Goal: Transaction & Acquisition: Purchase product/service

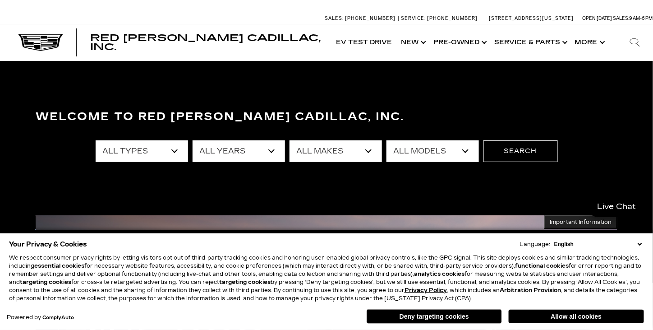
click at [170, 148] on select "All Types New Used Certified Used Demo" at bounding box center [142, 151] width 92 height 22
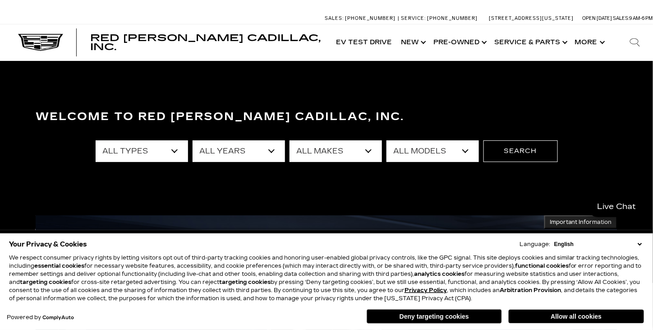
click at [173, 147] on select "All Types New Used Certified Used Demo" at bounding box center [142, 151] width 92 height 22
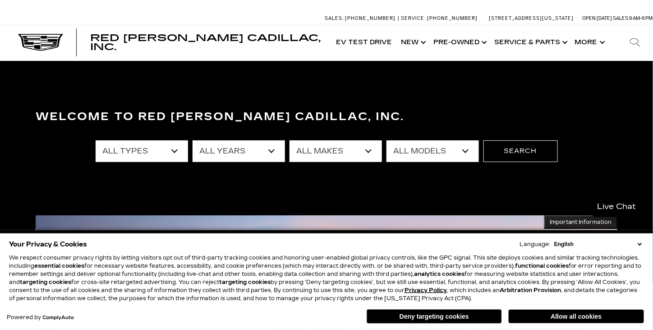
select select "New"
click at [96, 140] on select "All Types New Used Certified Used Demo" at bounding box center [142, 151] width 92 height 22
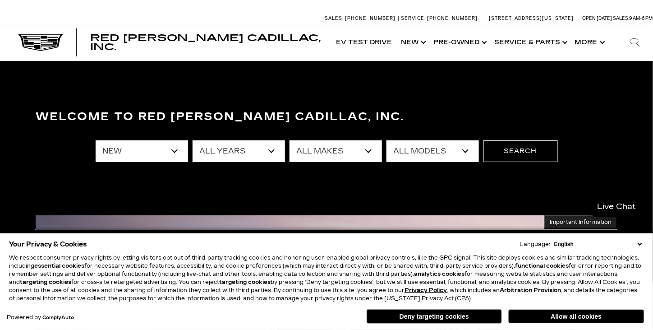
click at [271, 150] on select "All Years 2026 2025 2024" at bounding box center [239, 151] width 92 height 22
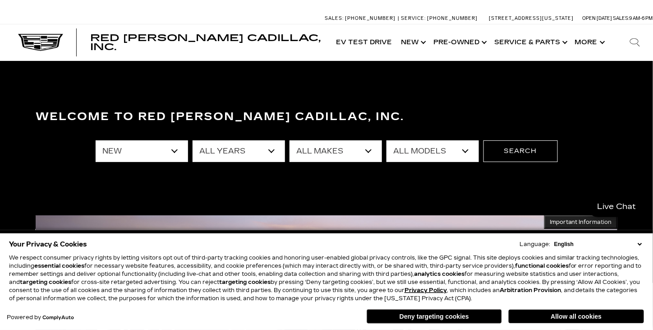
select select "2025"
click at [193, 140] on select "All Years 2026 2025 2024" at bounding box center [239, 151] width 92 height 22
click at [367, 147] on select "All Makes Cadillac" at bounding box center [336, 151] width 92 height 22
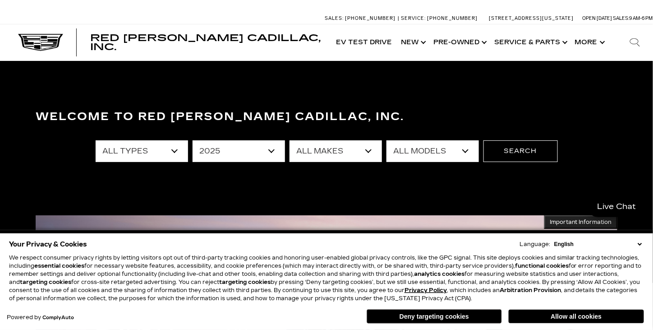
select select "Cadillac"
click at [290, 140] on select "All Makes Cadillac" at bounding box center [336, 151] width 92 height 22
click at [467, 153] on select "All Models CT4 Escalade Escalade ESV ESCALADE IQ LYRIQ OPTIQ XT5 XT6" at bounding box center [432, 151] width 92 height 22
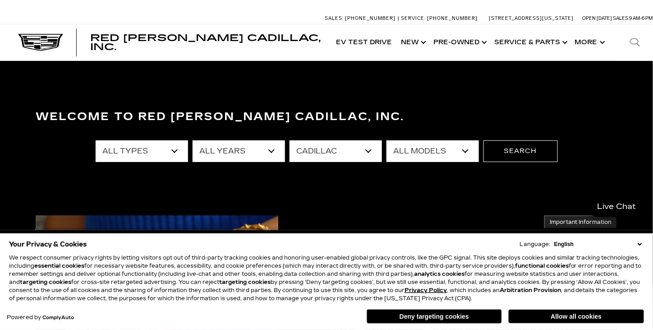
select select "Escalade ESV"
click at [386, 140] on select "All Models CT4 Escalade Escalade ESV ESCALADE IQ LYRIQ OPTIQ XT5 XT6" at bounding box center [432, 151] width 92 height 22
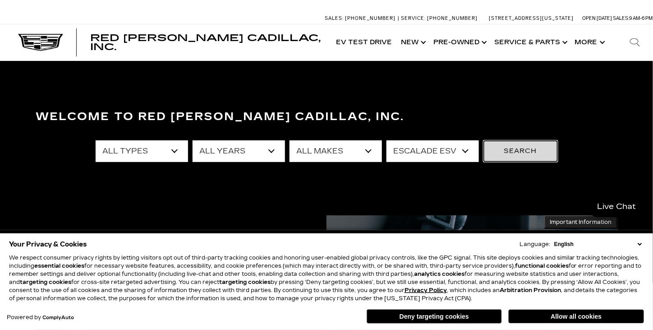
click at [522, 149] on button "Search" at bounding box center [520, 151] width 74 height 22
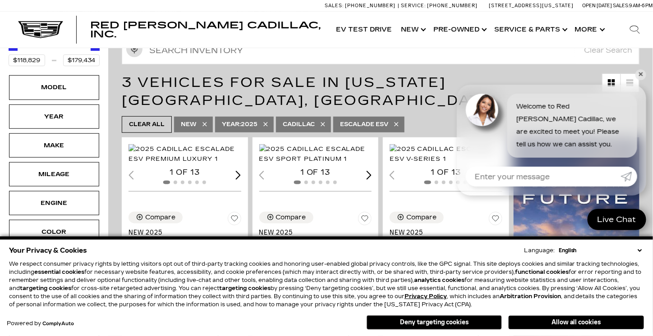
scroll to position [147, 0]
click at [640, 73] on link "✕" at bounding box center [640, 74] width 11 height 11
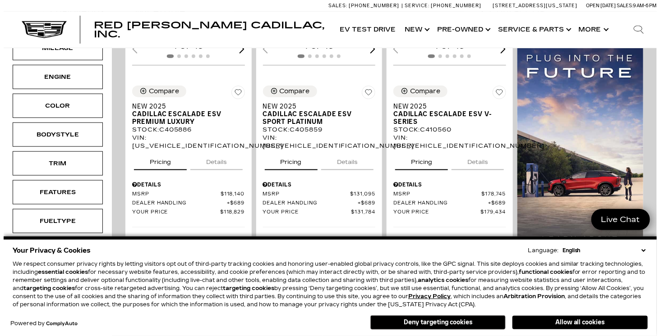
scroll to position [0, 0]
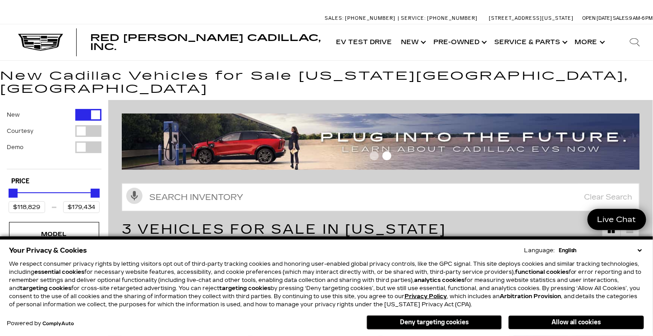
click at [83, 125] on div "Filter by Vehicle Type" at bounding box center [88, 131] width 26 height 12
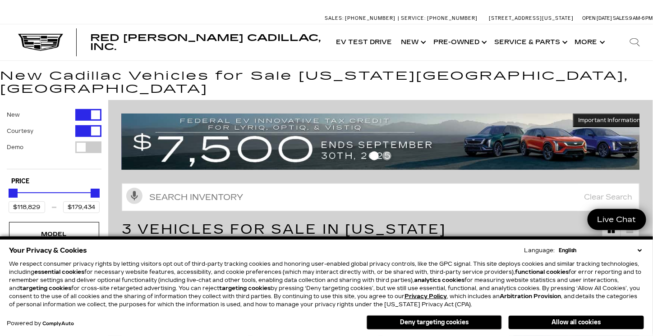
click at [85, 142] on div "Filter by Vehicle Type" at bounding box center [88, 148] width 26 height 12
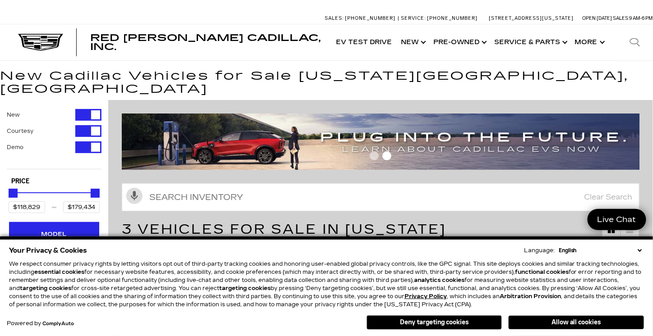
click at [57, 222] on div "Model" at bounding box center [54, 234] width 90 height 24
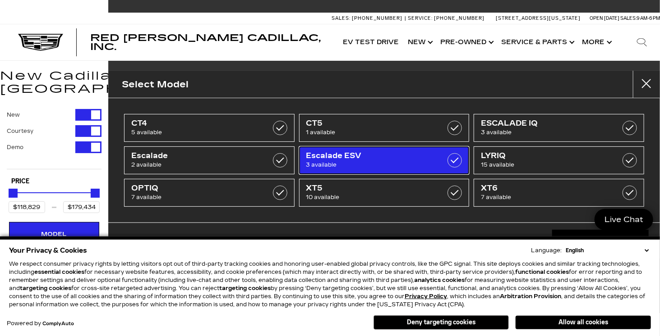
click at [371, 152] on span "Escalade ESV" at bounding box center [372, 156] width 133 height 9
type input "$50,049"
checkbox input "false"
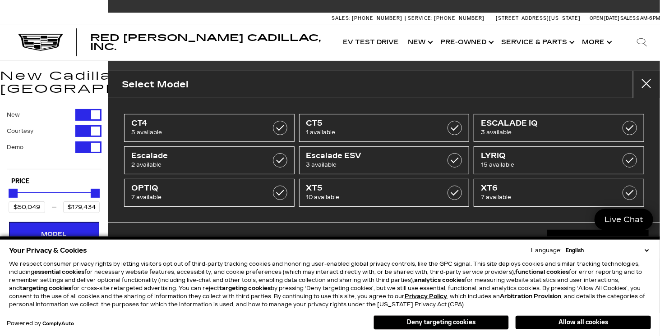
click at [653, 149] on div "CT4 5 available CT5 1 available ESCALADE IQ 3 available Escalade 2 available Es…" at bounding box center [384, 160] width 552 height 124
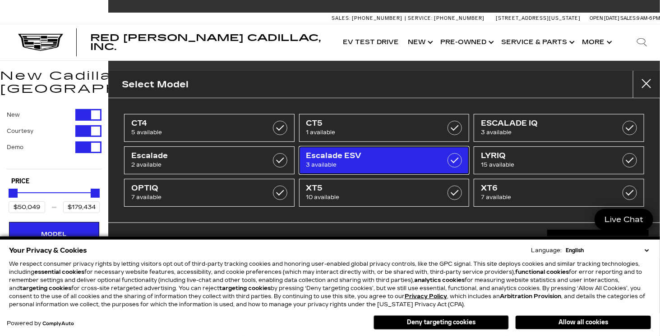
click at [382, 150] on link "Escalade ESV 3 available" at bounding box center [384, 161] width 170 height 28
type input "$118,829"
checkbox input "true"
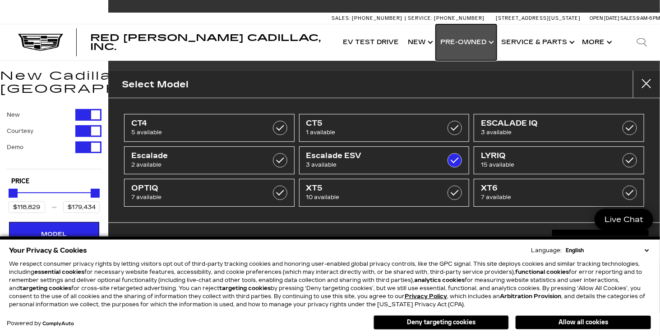
click at [473, 36] on link "Show Pre-Owned" at bounding box center [466, 42] width 61 height 36
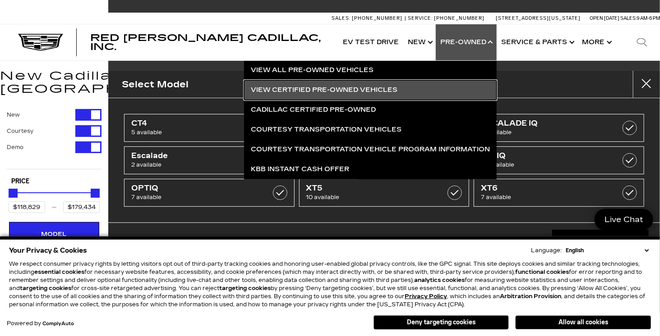
click at [376, 87] on link "View Certified Pre-Owned Vehicles" at bounding box center [370, 90] width 253 height 20
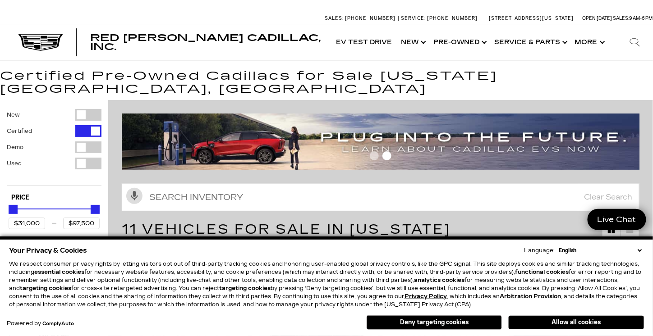
click at [640, 250] on select "English Spanish / Español English / [GEOGRAPHIC_DATA] Korean / 한국어 Vietnamese /…" at bounding box center [599, 251] width 87 height 8
click at [560, 247] on select "English Spanish / Español English / [GEOGRAPHIC_DATA] Korean / 한국어 Vietnamese /…" at bounding box center [599, 251] width 87 height 8
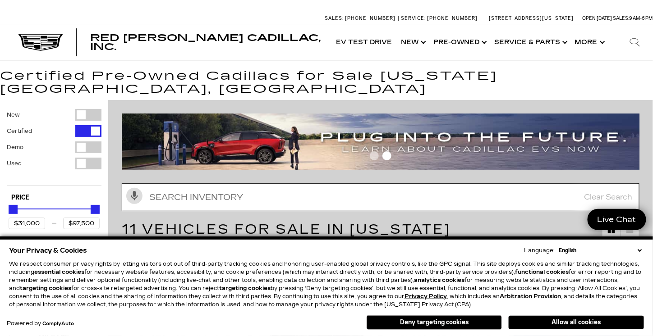
click at [569, 184] on input "text" at bounding box center [381, 198] width 518 height 28
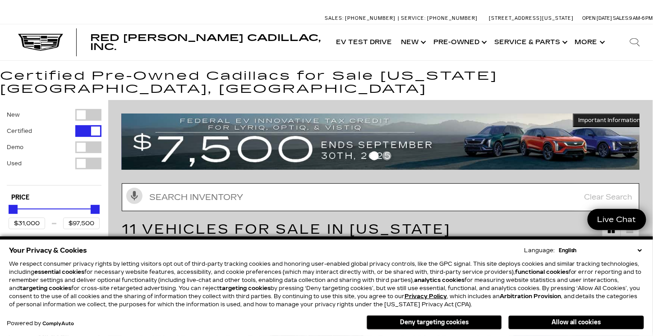
click at [569, 184] on input "text" at bounding box center [381, 198] width 518 height 28
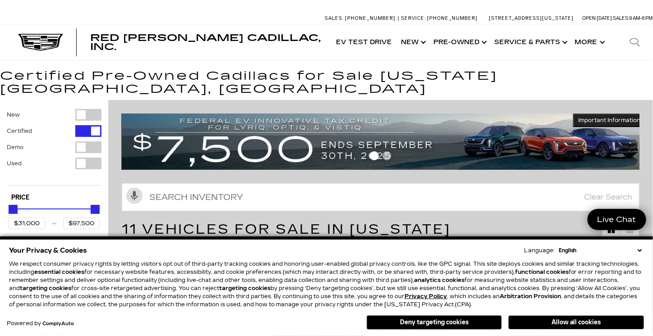
click at [573, 221] on h1 "11 Vehicles for Sale in [US_STATE][GEOGRAPHIC_DATA], [GEOGRAPHIC_DATA]" at bounding box center [362, 239] width 480 height 36
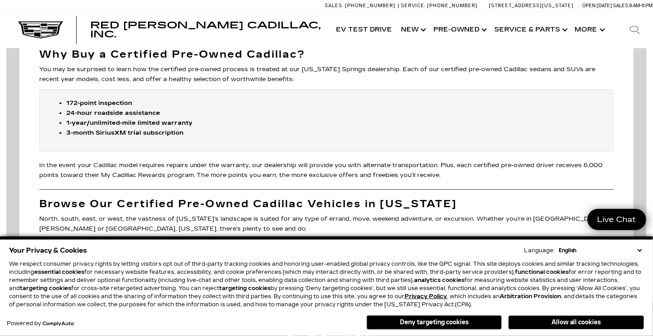
scroll to position [1799, 0]
